Goal: Check status

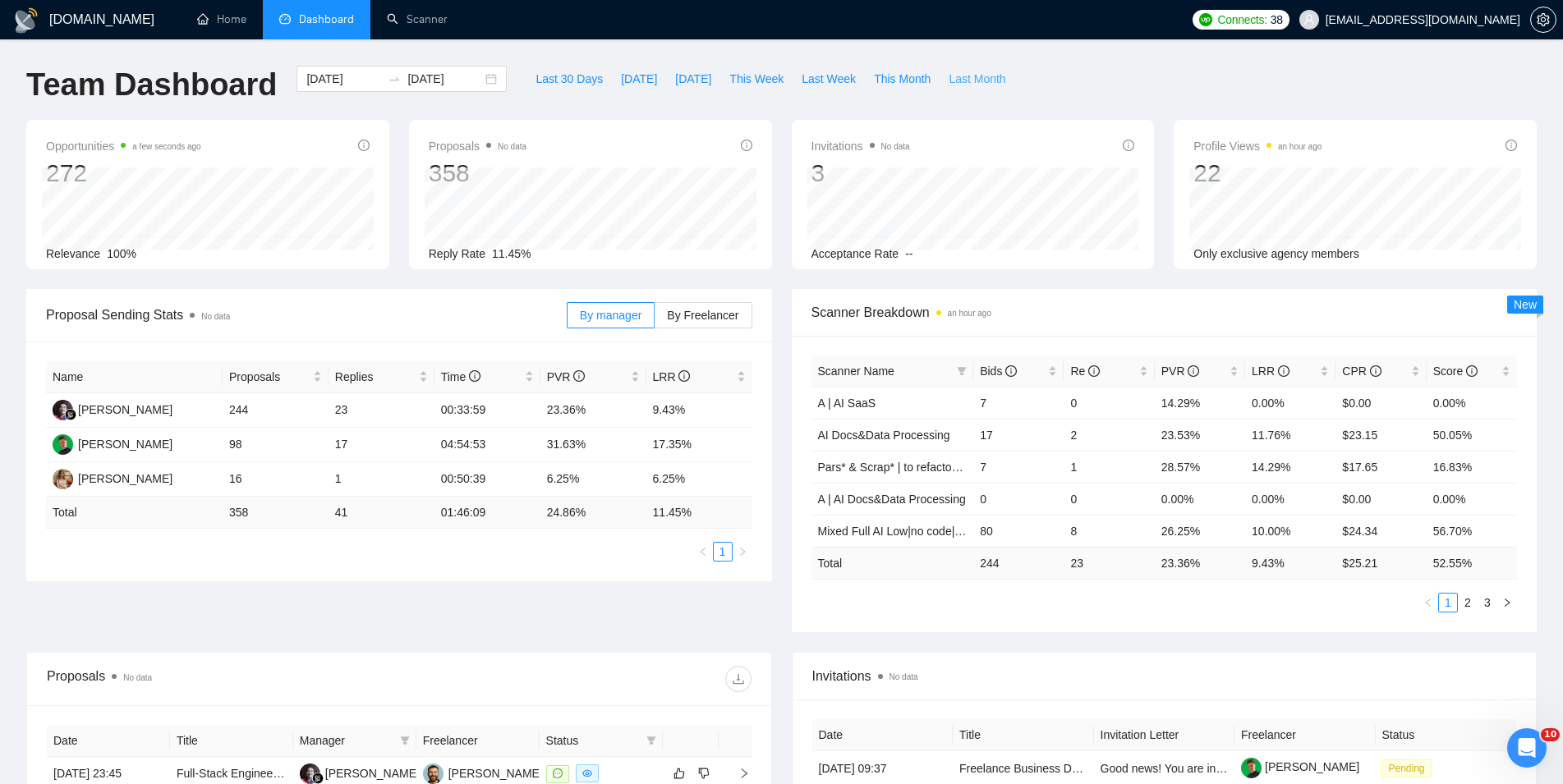
click at [980, 72] on span "Last Month" at bounding box center [977, 78] width 57 height 18
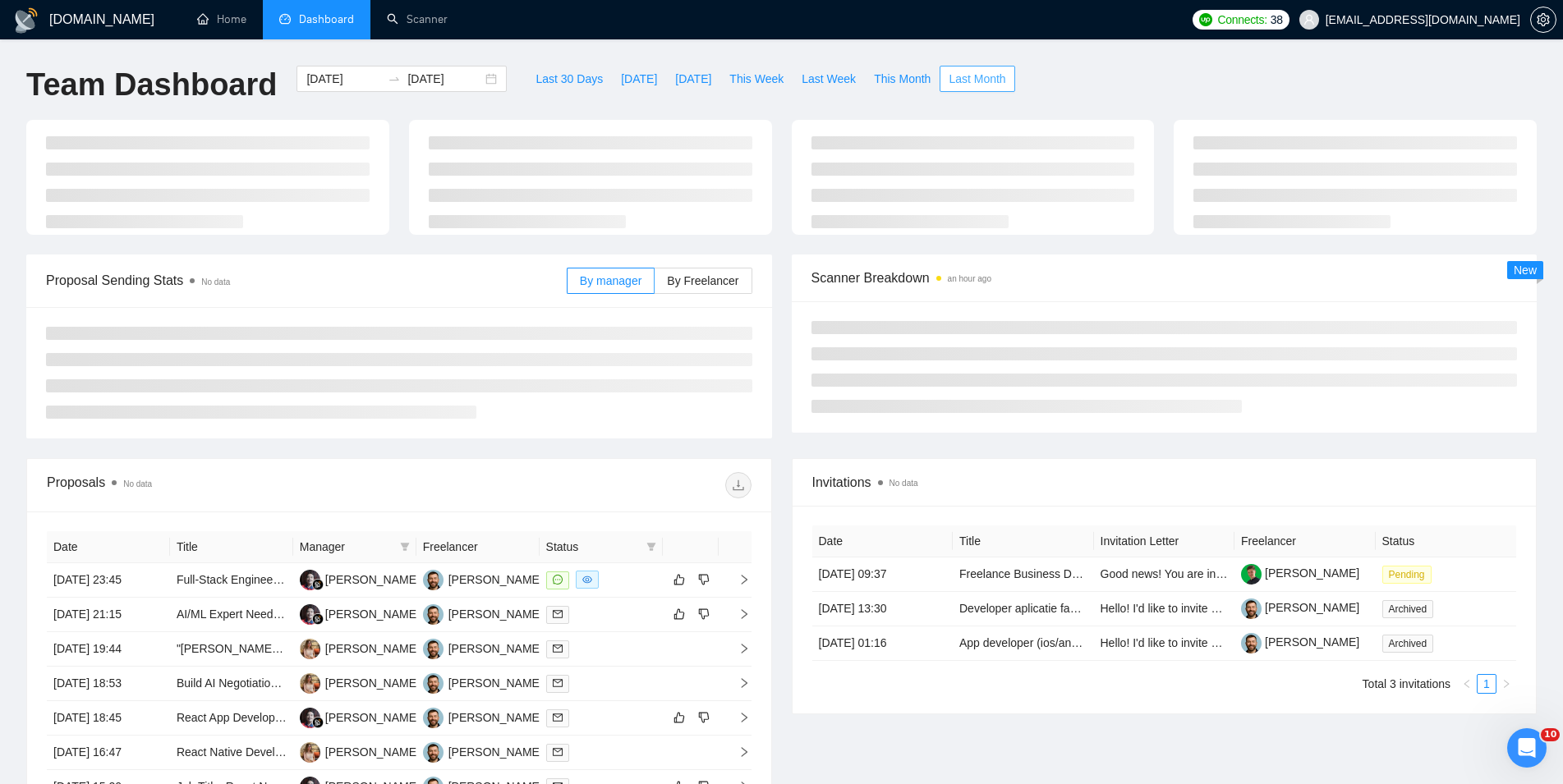
type input "2025-07-01"
type input "2025-07-31"
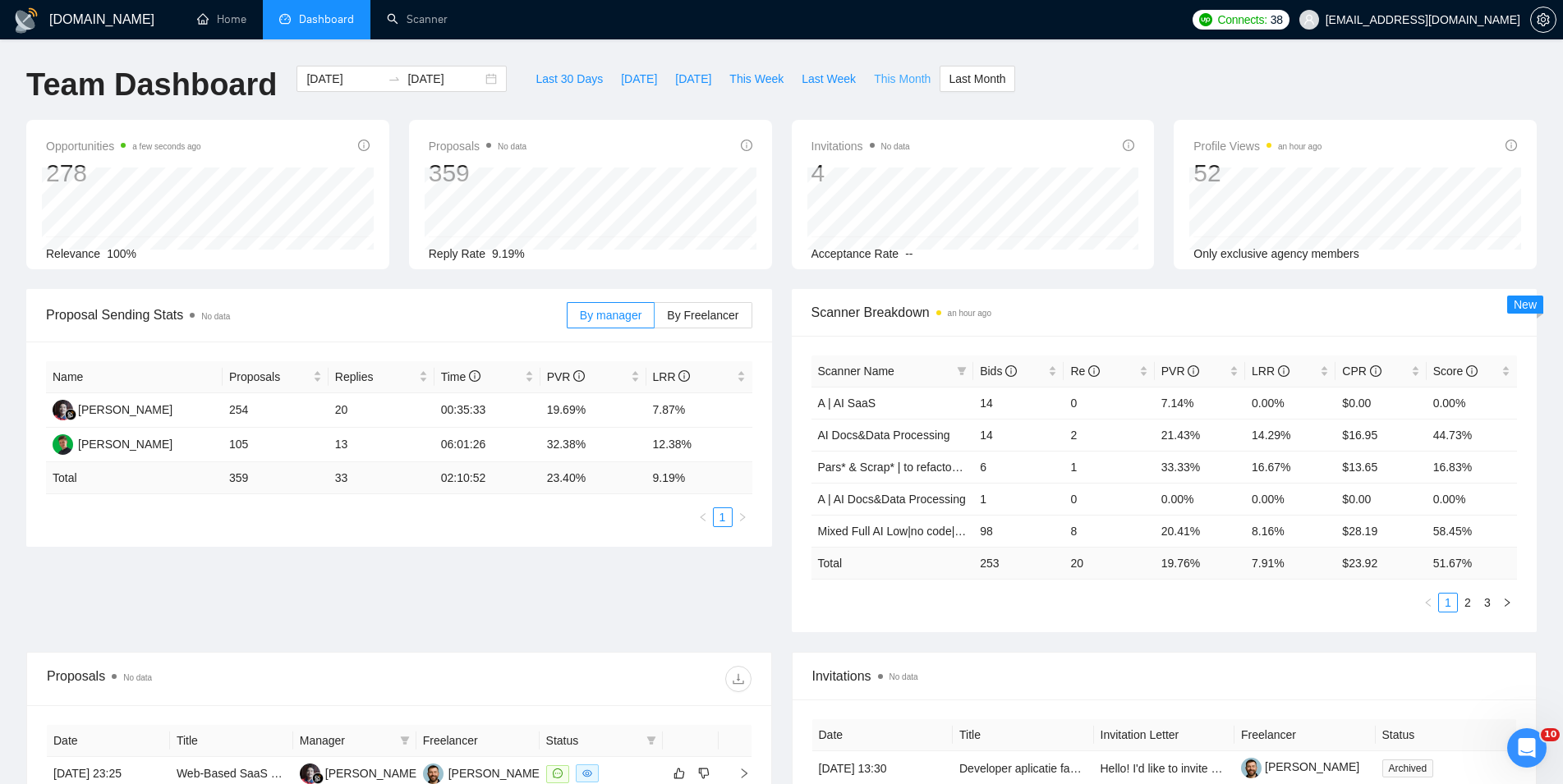
click at [889, 85] on span "This Month" at bounding box center [902, 78] width 57 height 18
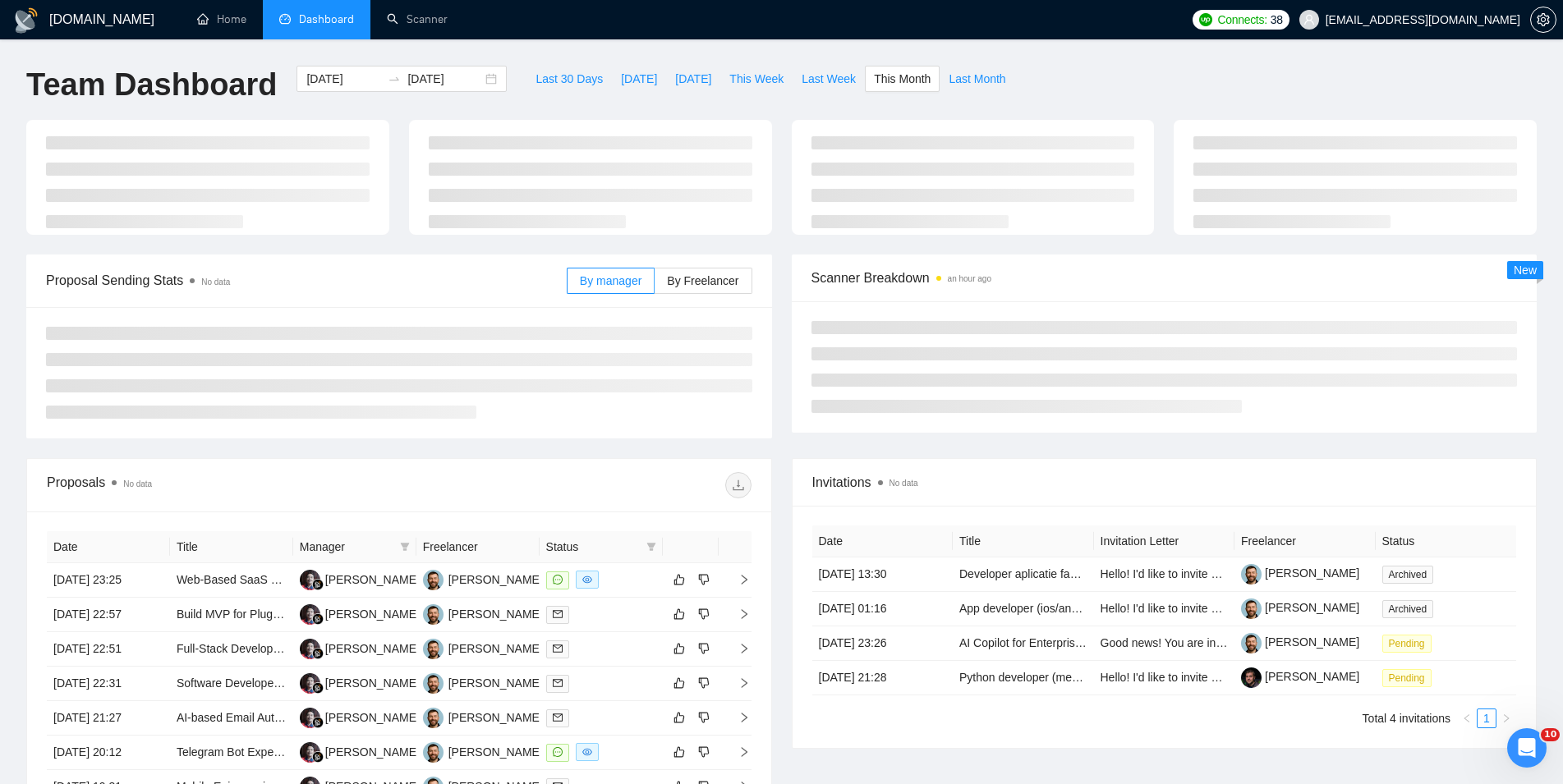
type input "2025-08-01"
type input "2025-08-31"
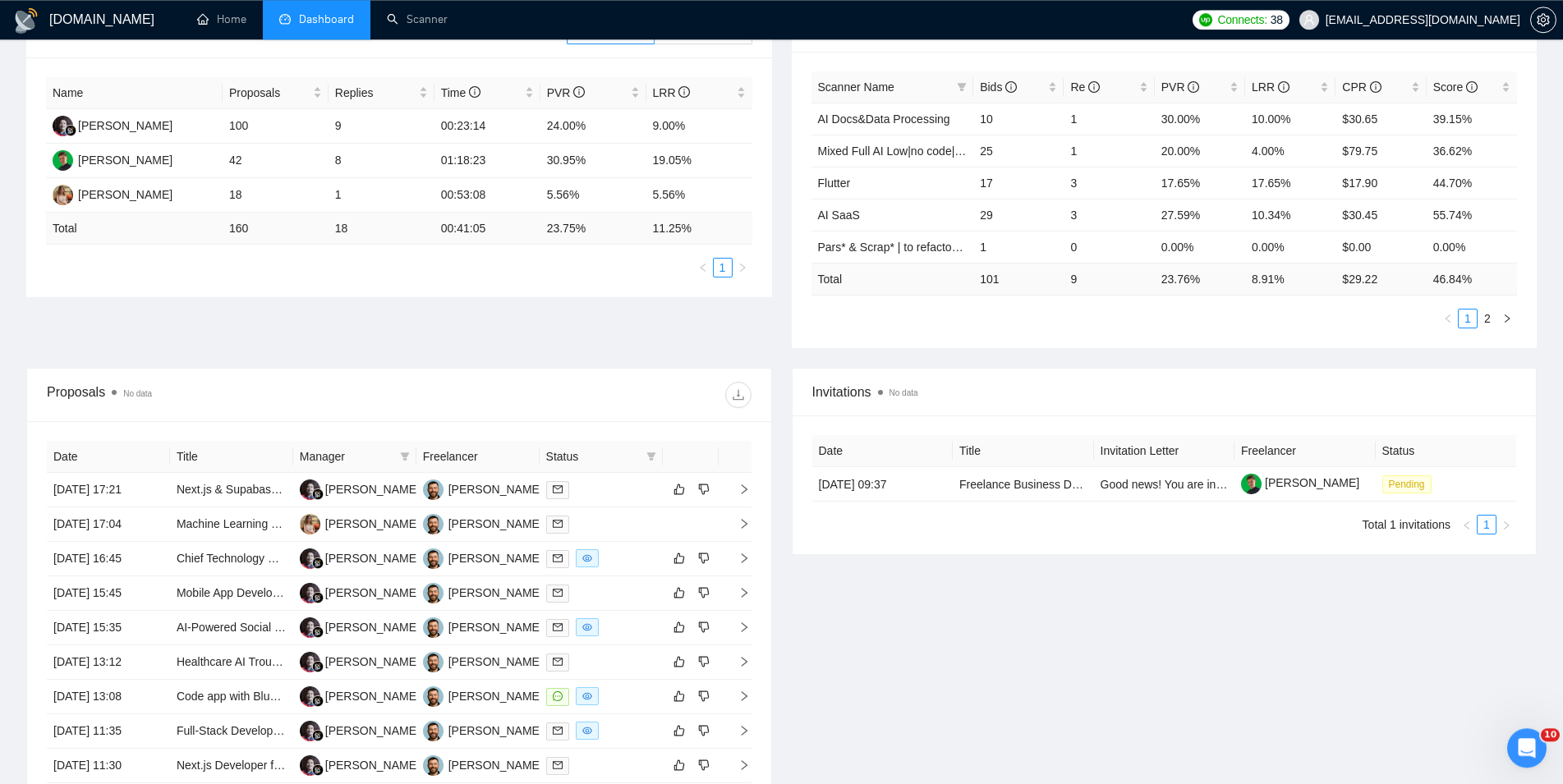
scroll to position [335, 0]
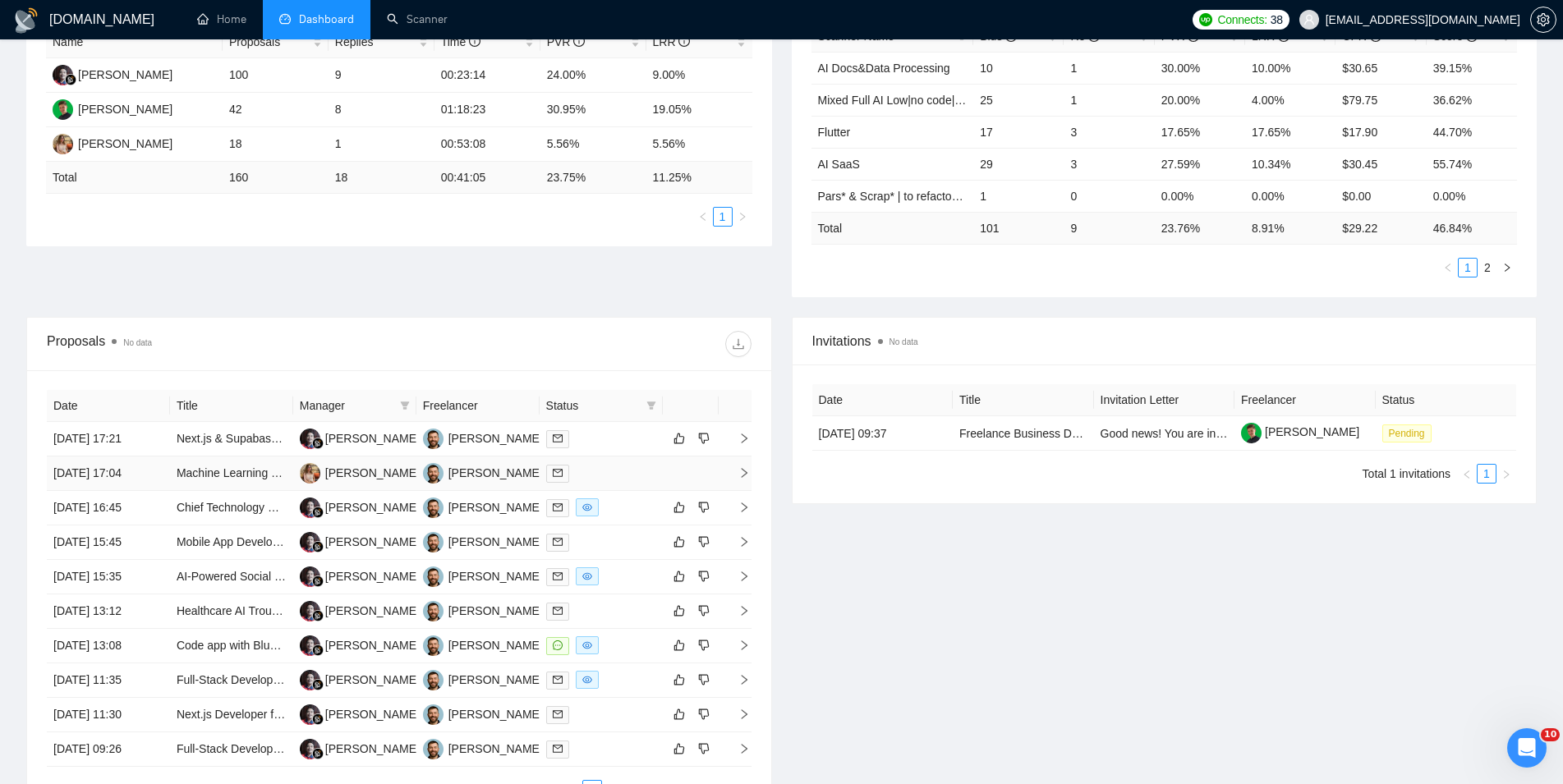
click at [161, 476] on td "15 Aug, 2025 17:04" at bounding box center [108, 474] width 124 height 34
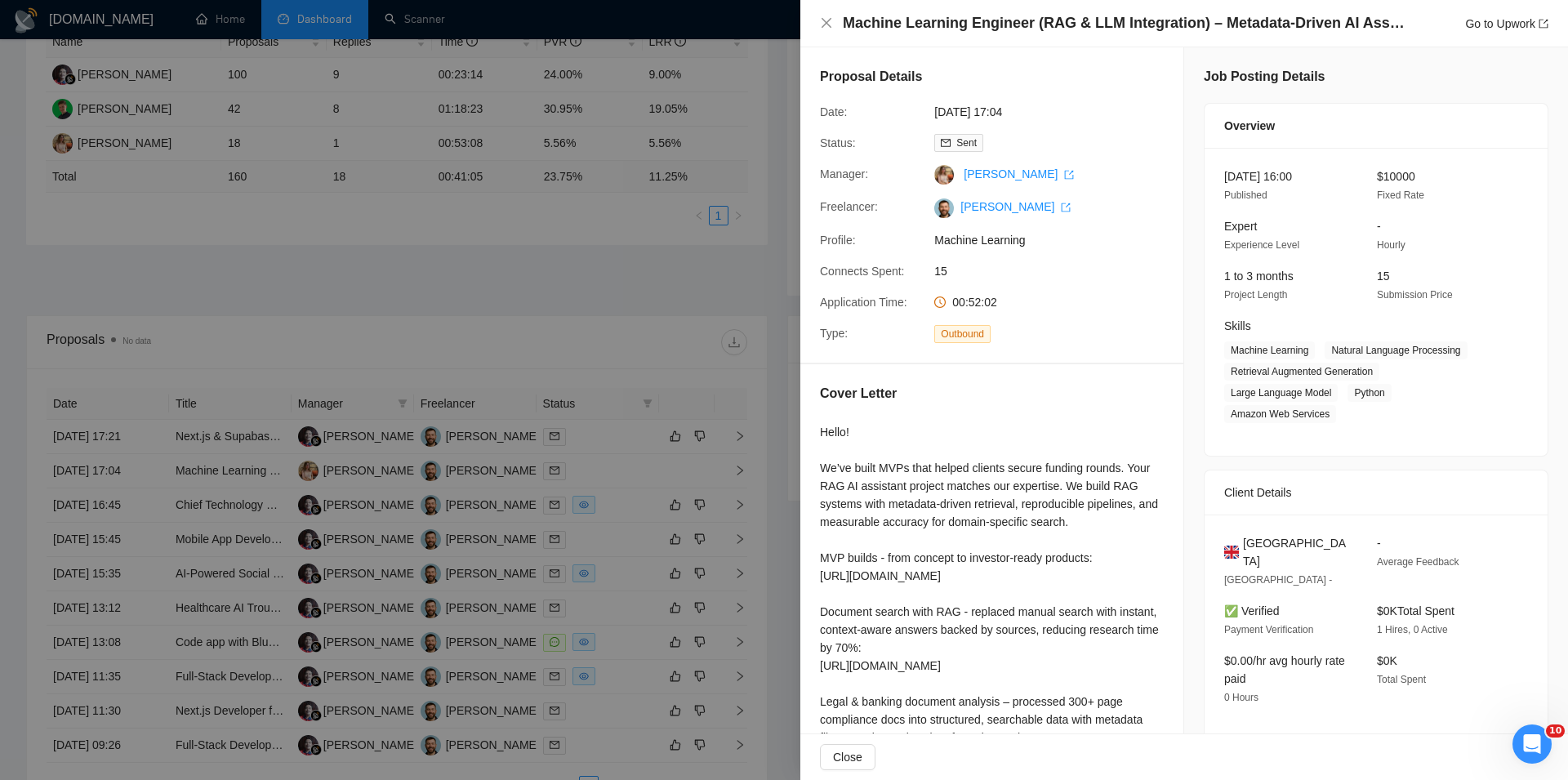
click at [836, 27] on div "Machine Learning Engineer (RAG & LLM Integration) – Metadata-Driven AI Assistan…" at bounding box center [1185, 23] width 729 height 20
click at [827, 24] on icon "close" at bounding box center [826, 22] width 10 height 10
